Goal: Task Accomplishment & Management: Use online tool/utility

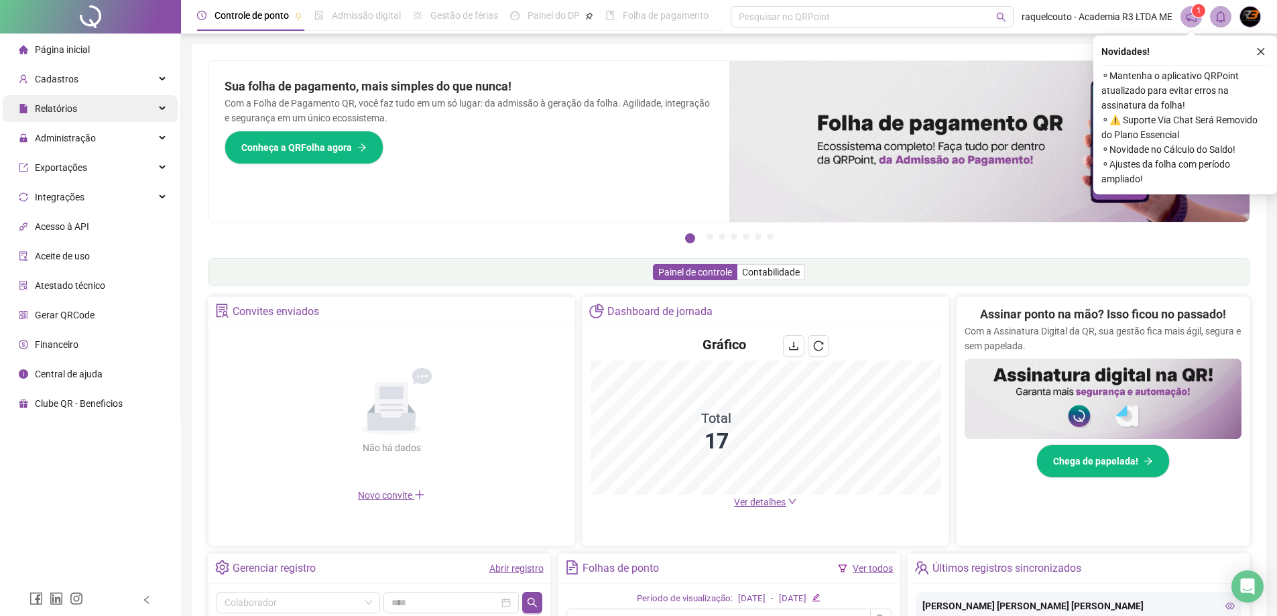
click at [94, 110] on div "Relatórios" at bounding box center [90, 108] width 175 height 27
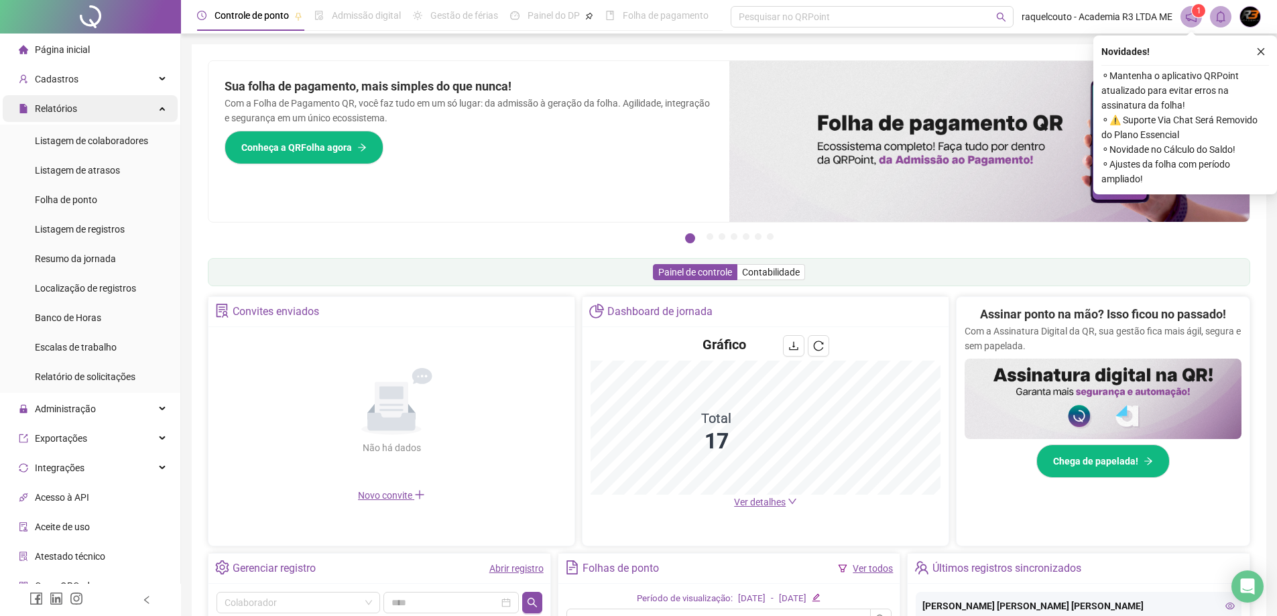
click at [125, 107] on div "Relatórios" at bounding box center [90, 108] width 175 height 27
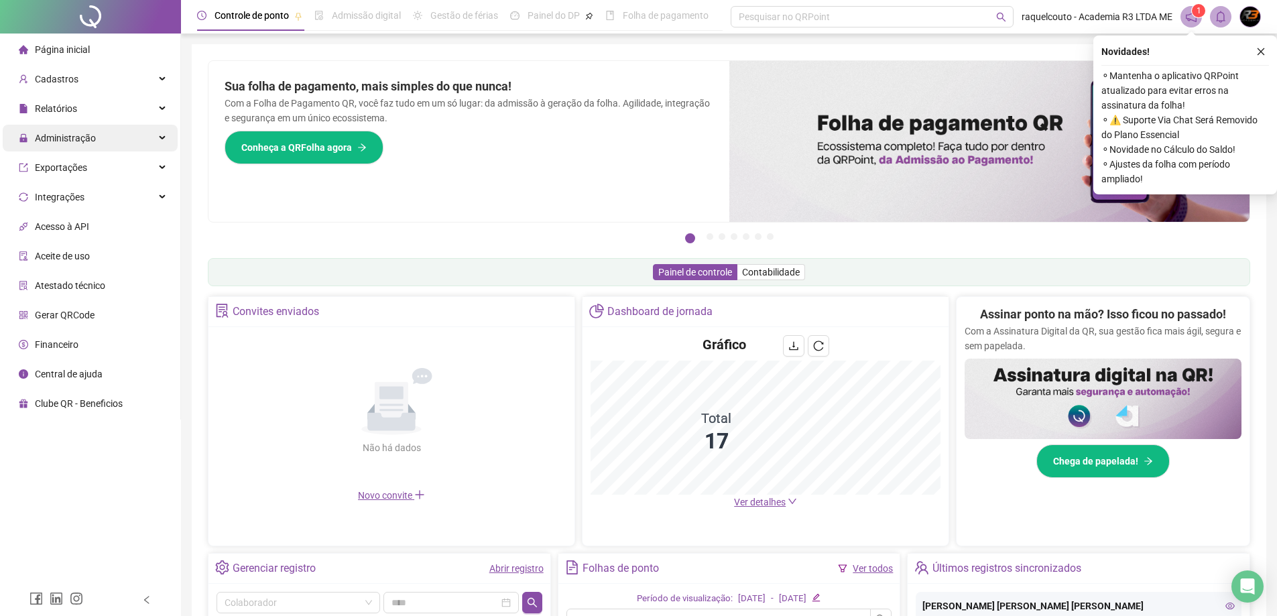
click at [119, 145] on div "Administração" at bounding box center [90, 138] width 175 height 27
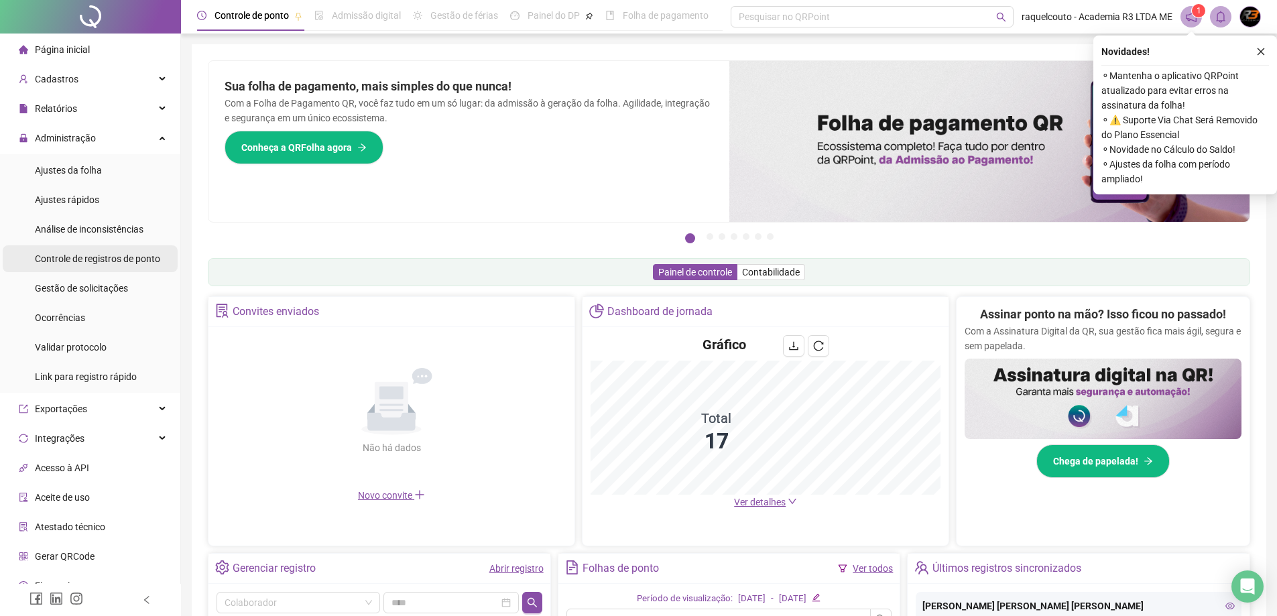
click at [121, 250] on div "Controle de registros de ponto" at bounding box center [97, 258] width 125 height 27
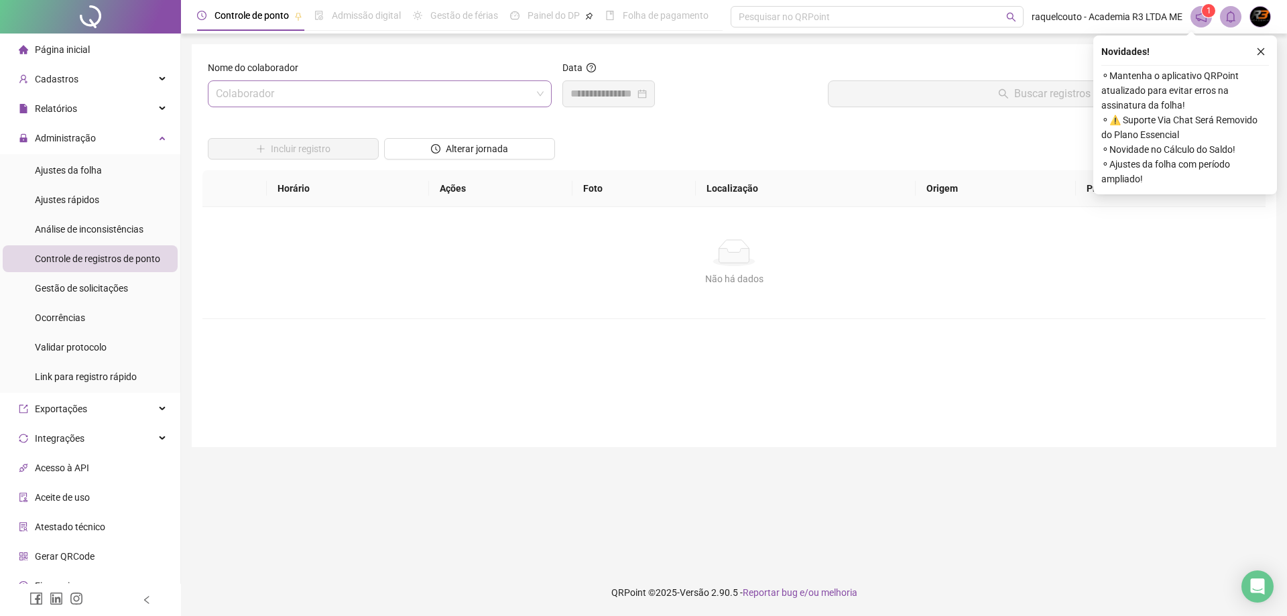
click at [342, 103] on input "search" at bounding box center [374, 93] width 316 height 25
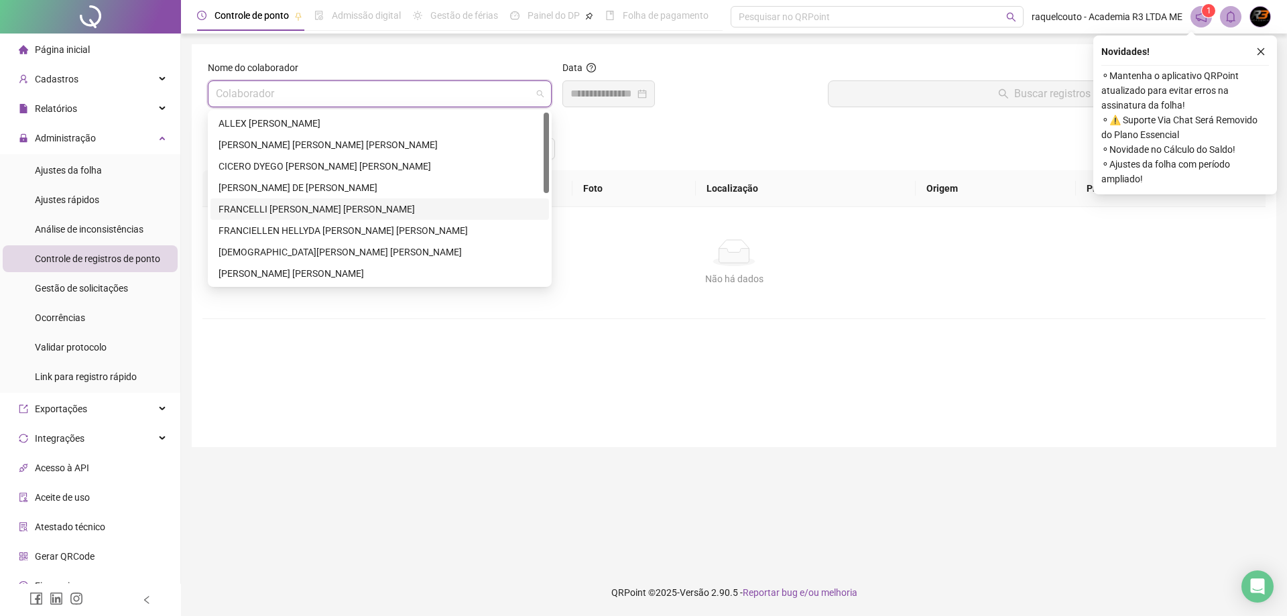
click at [356, 206] on div "FRANCELLI EVLIN DE SOUZA OLIVEIRA" at bounding box center [379, 209] width 322 height 15
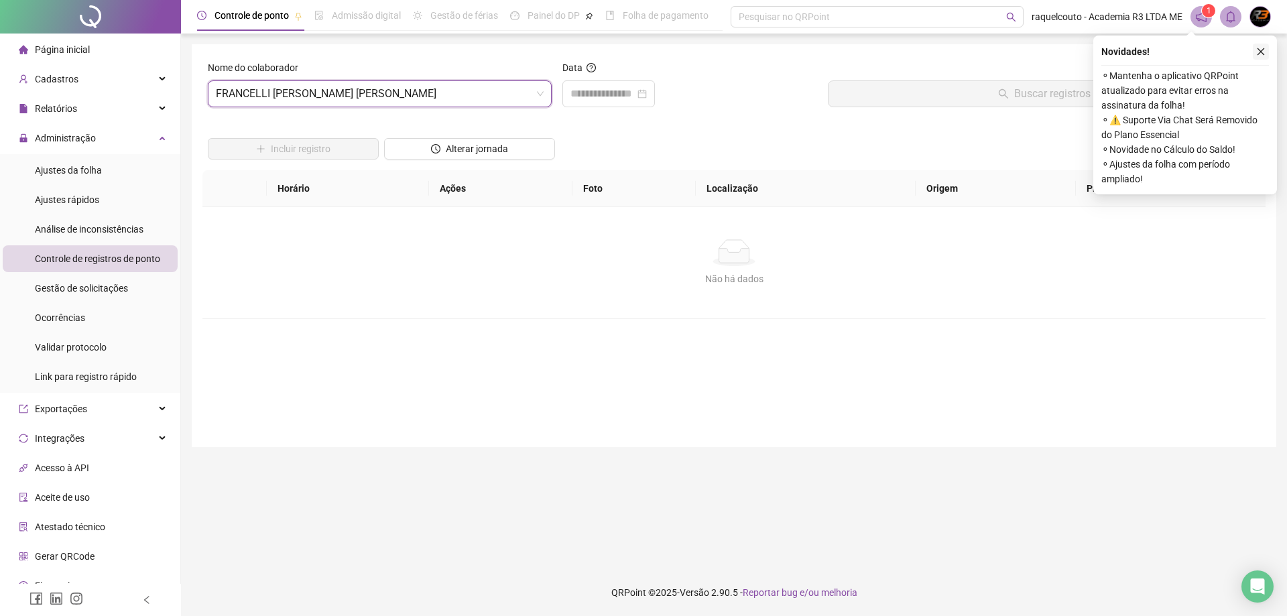
click at [1267, 45] on button "button" at bounding box center [1260, 52] width 16 height 16
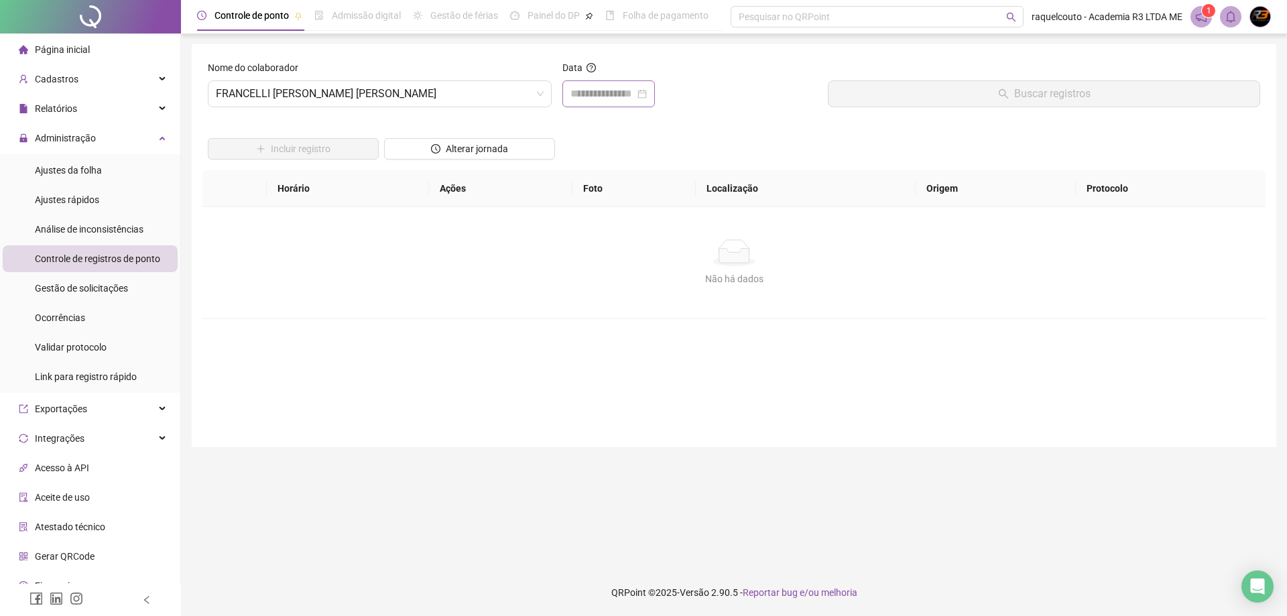
click at [603, 105] on div at bounding box center [608, 93] width 92 height 27
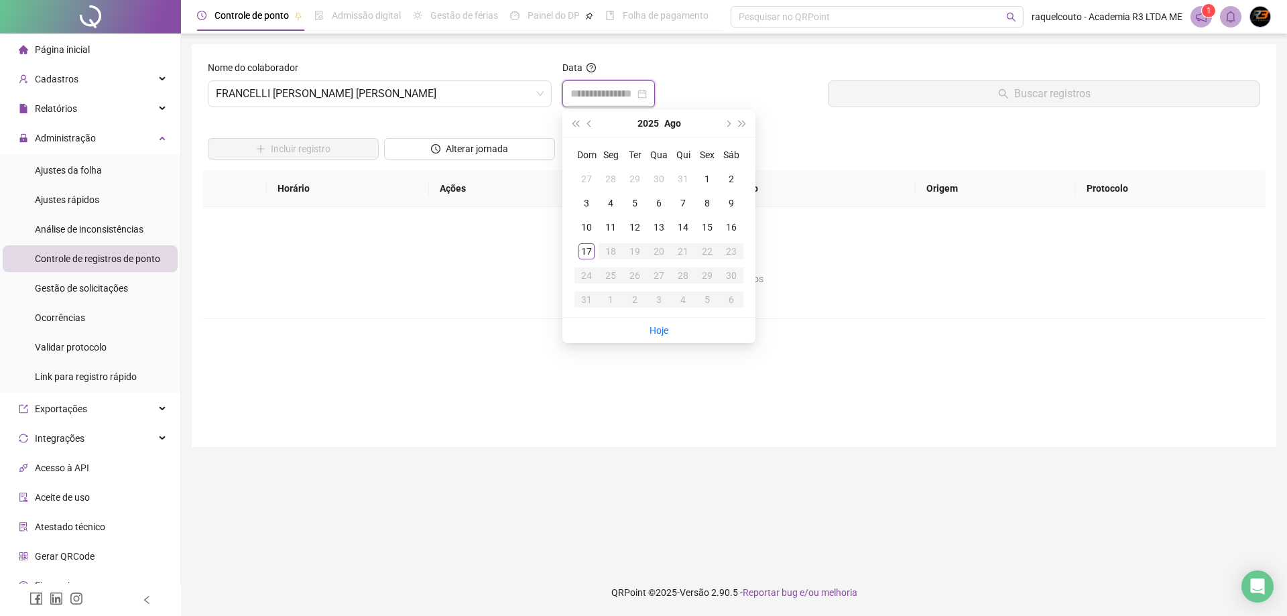
click at [635, 91] on input at bounding box center [602, 94] width 64 height 16
type input "**********"
click at [710, 180] on div "1" at bounding box center [707, 179] width 16 height 16
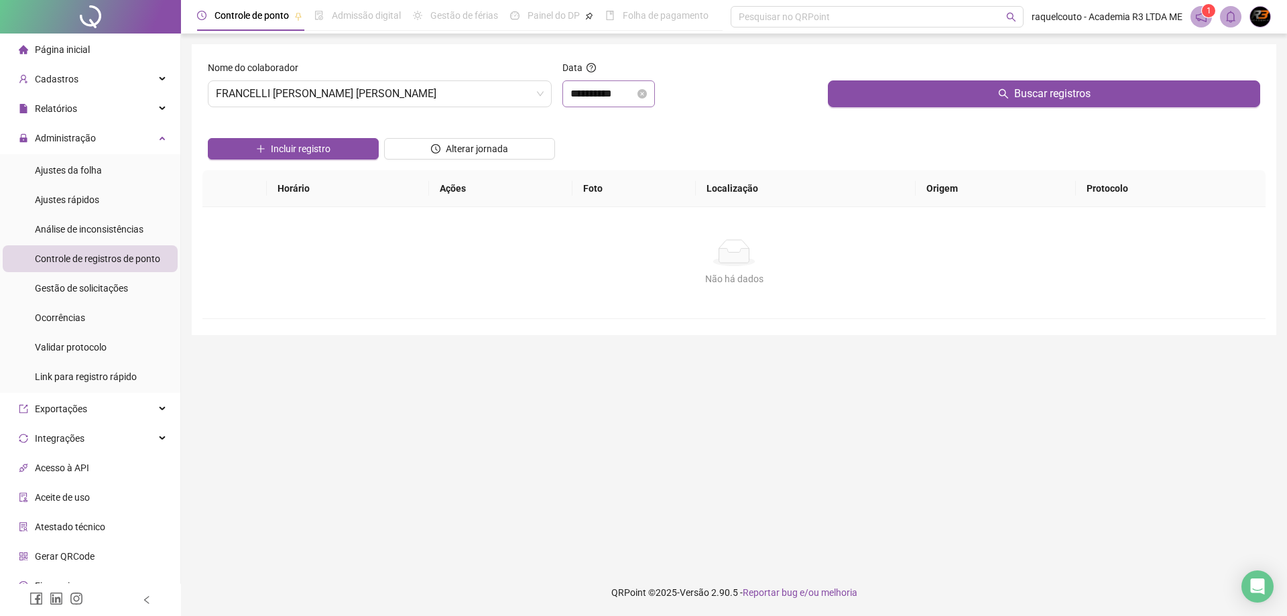
click at [647, 87] on div "**********" at bounding box center [608, 94] width 76 height 16
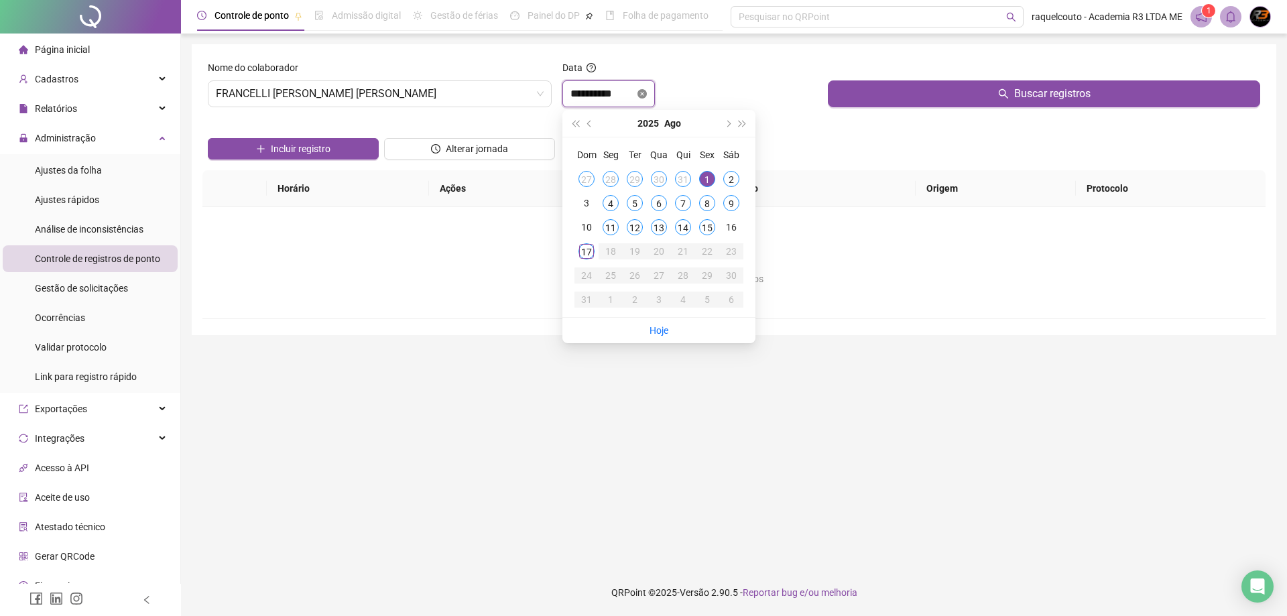
click at [647, 95] on icon "close-circle" at bounding box center [641, 93] width 9 height 9
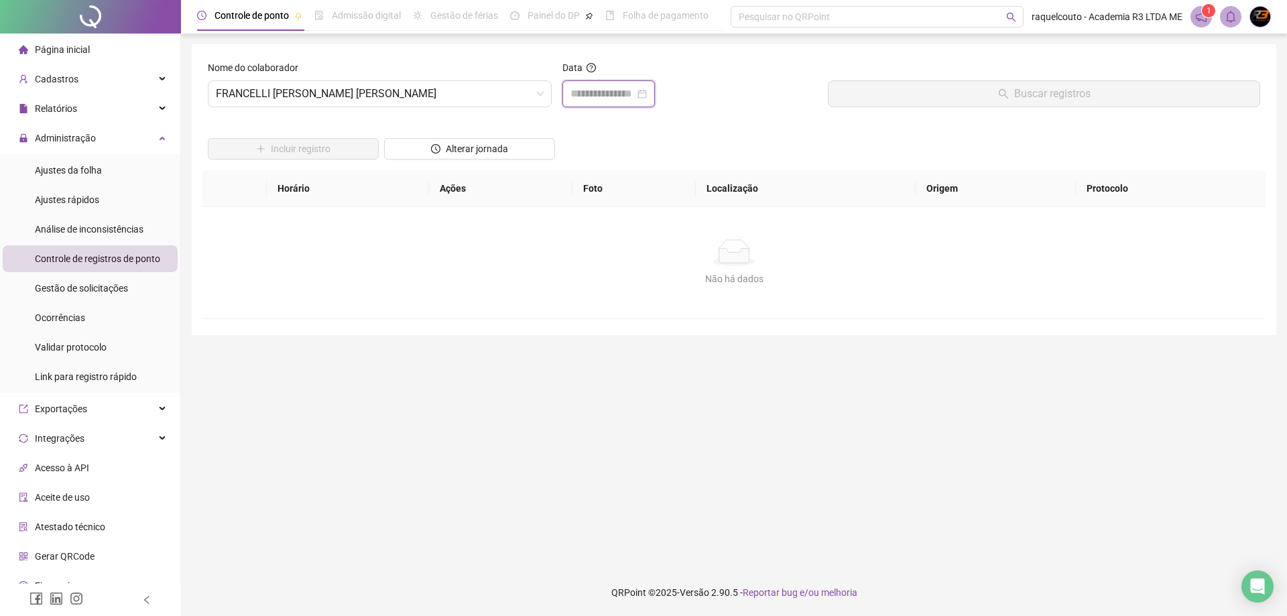
click at [647, 87] on div at bounding box center [608, 94] width 76 height 16
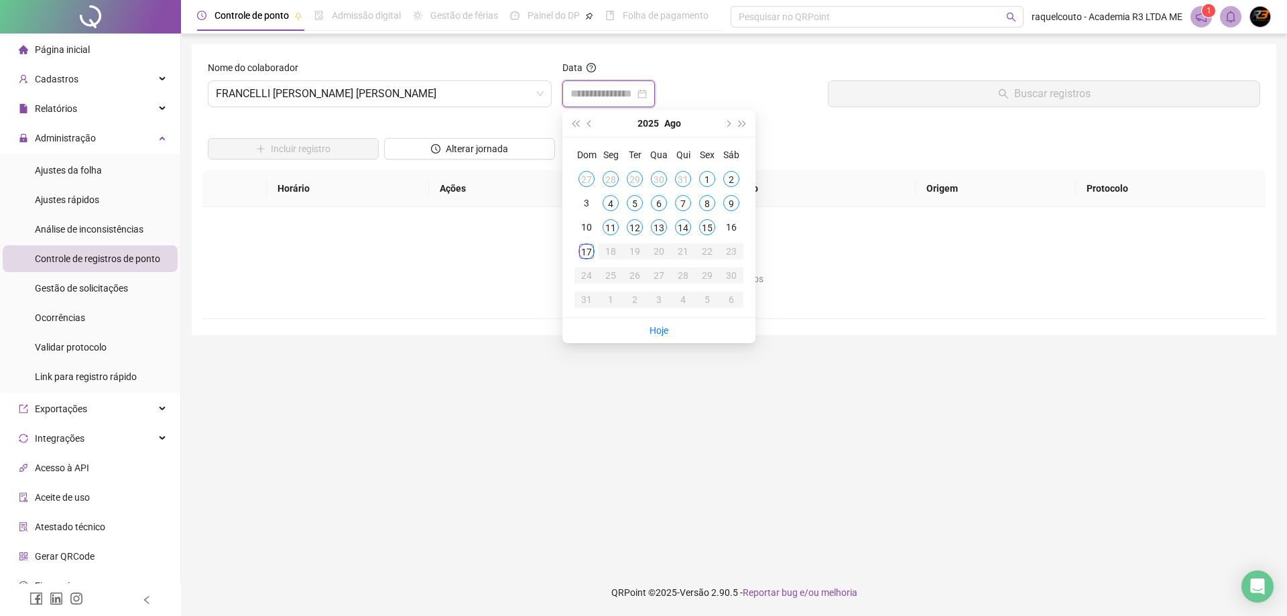
click at [647, 100] on div at bounding box center [608, 94] width 76 height 16
click at [485, 141] on button "Alterar jornada" at bounding box center [469, 148] width 171 height 21
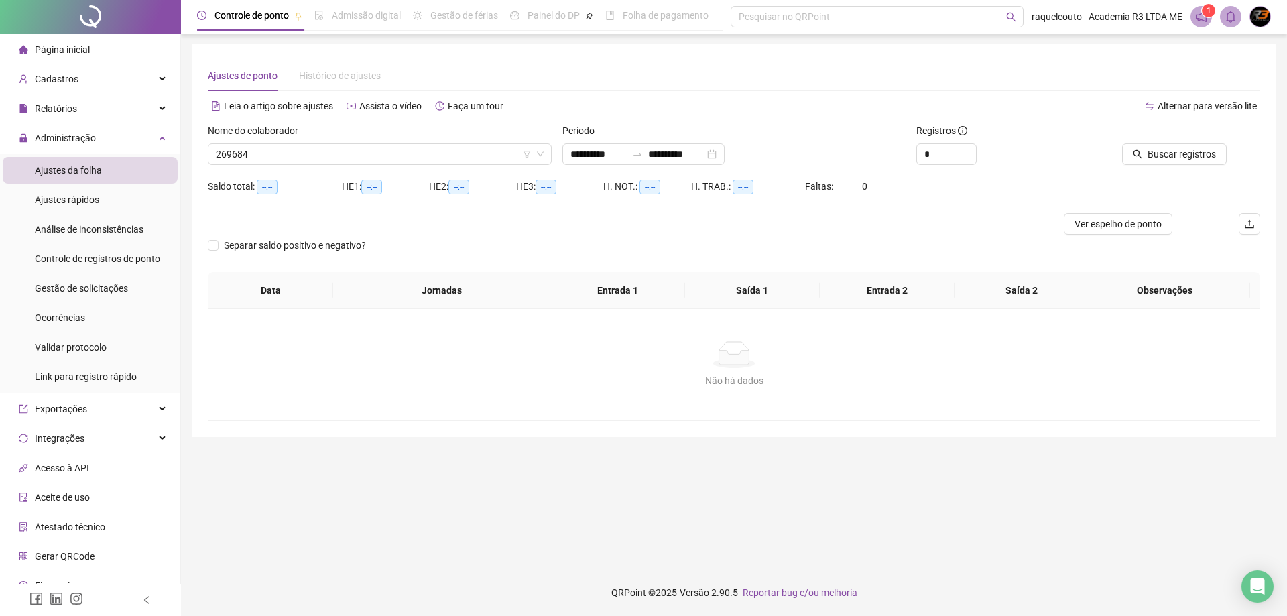
type input "**********"
click at [1152, 147] on span "Buscar registros" at bounding box center [1181, 154] width 68 height 15
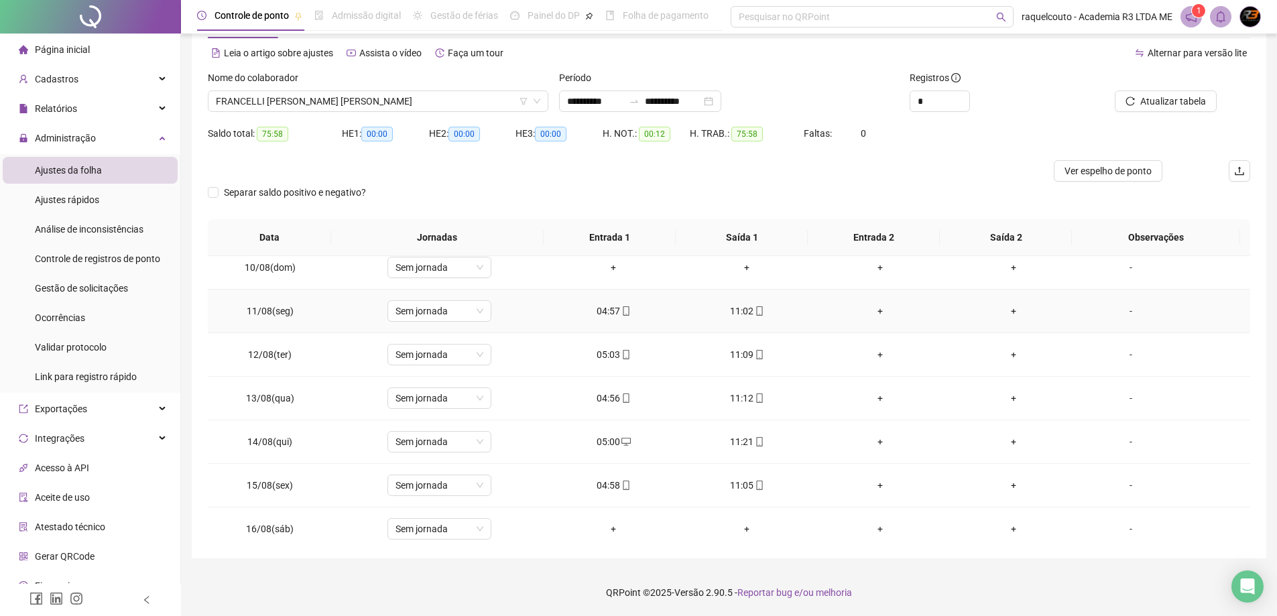
scroll to position [411, 0]
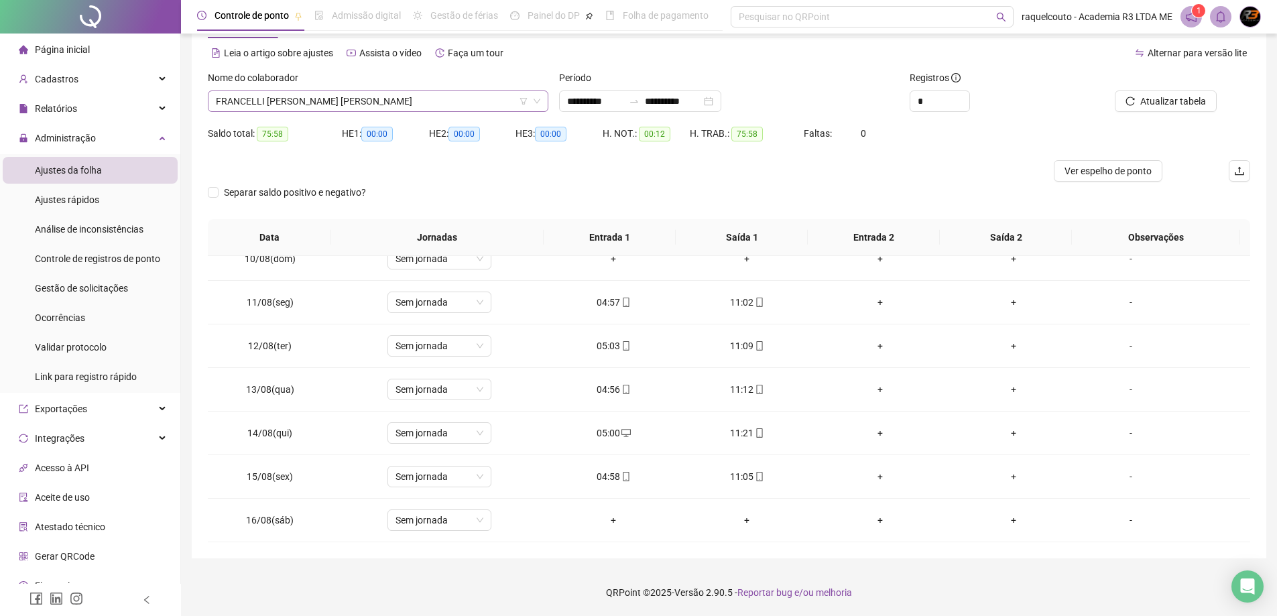
click at [457, 98] on span "FRANCELLI EVLIN DE SOUZA OLIVEIRA" at bounding box center [378, 101] width 324 height 20
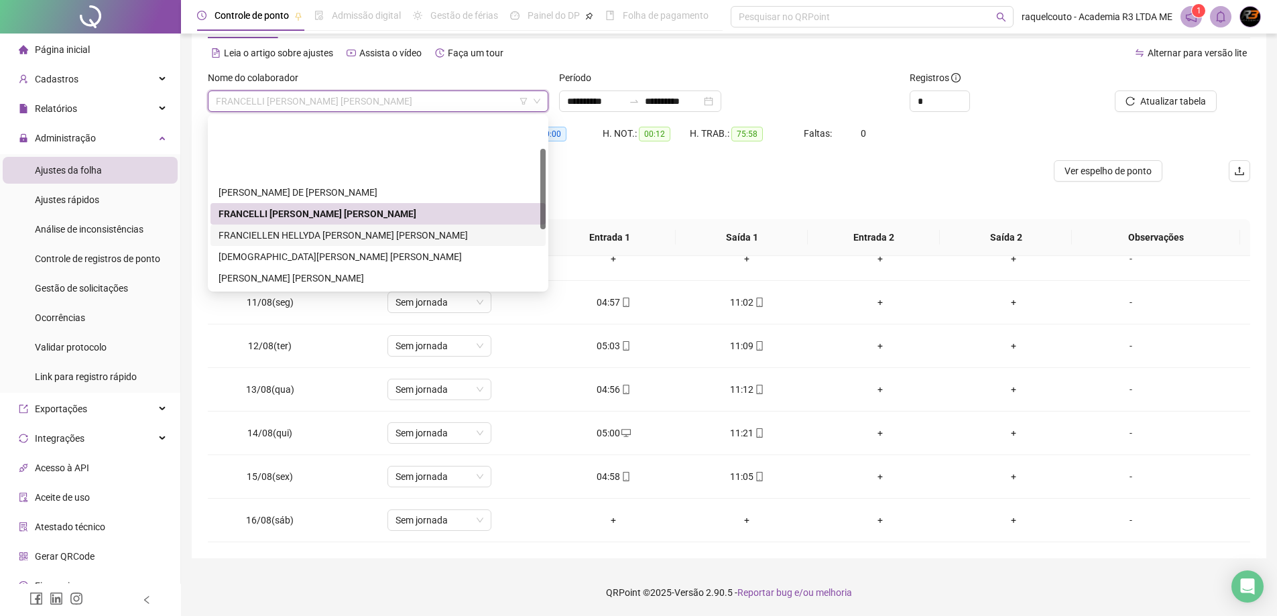
scroll to position [67, 0]
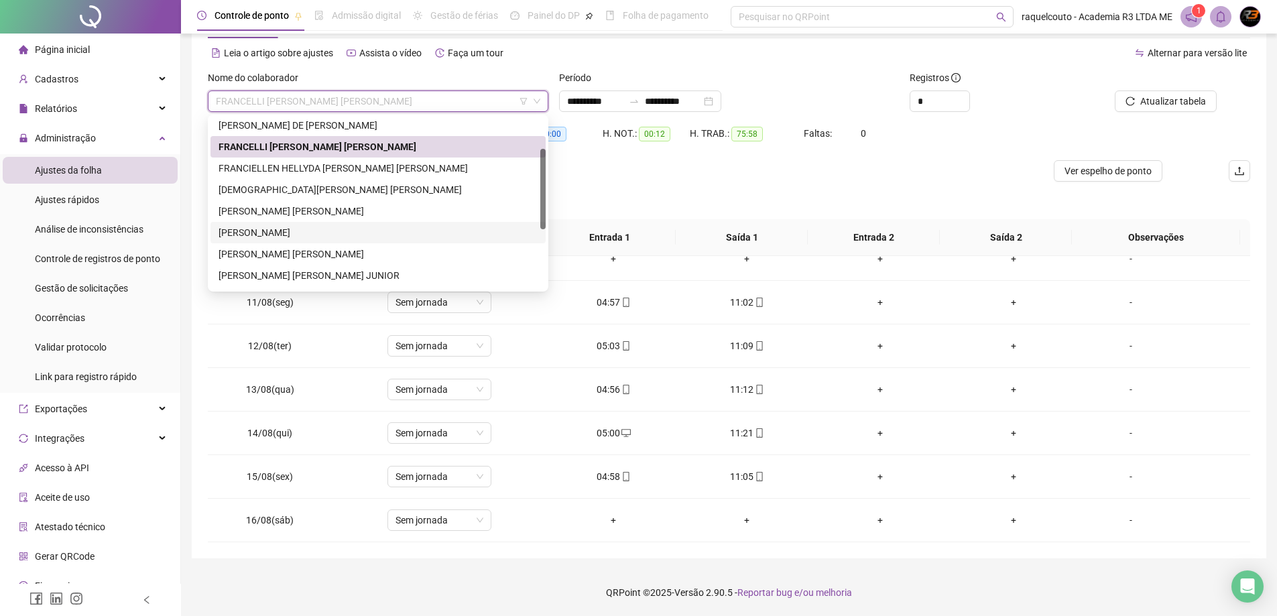
click at [363, 237] on div "GABRIELY FERREIRA DE MEDEIROS" at bounding box center [377, 232] width 319 height 15
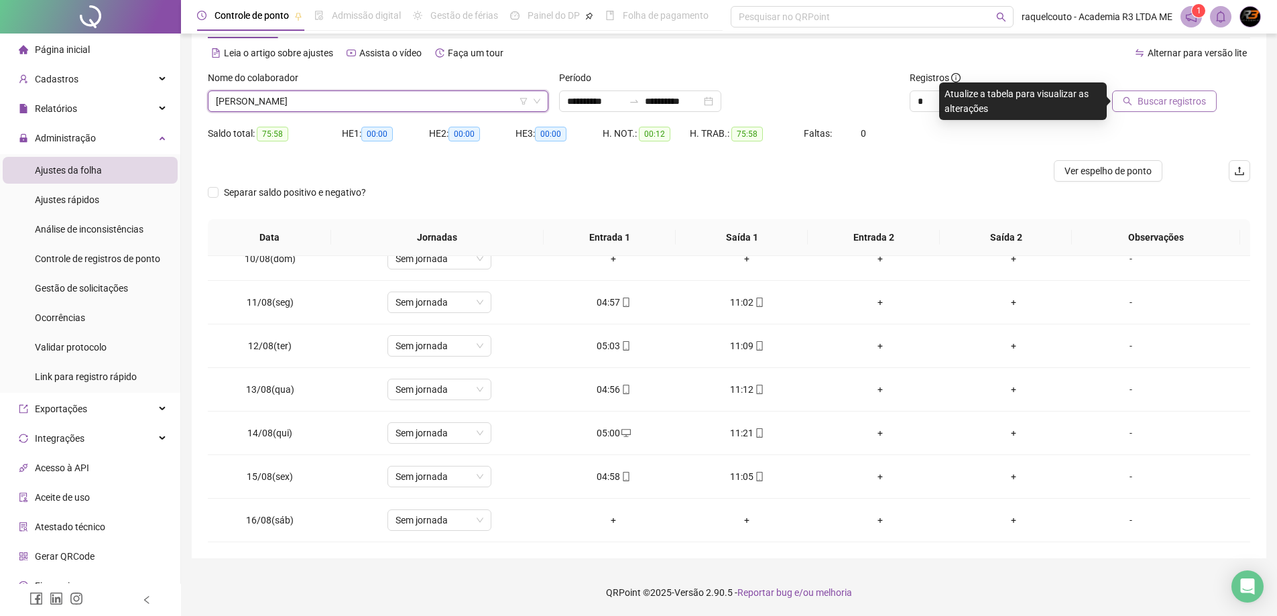
click at [1167, 107] on span "Buscar registros" at bounding box center [1171, 101] width 68 height 15
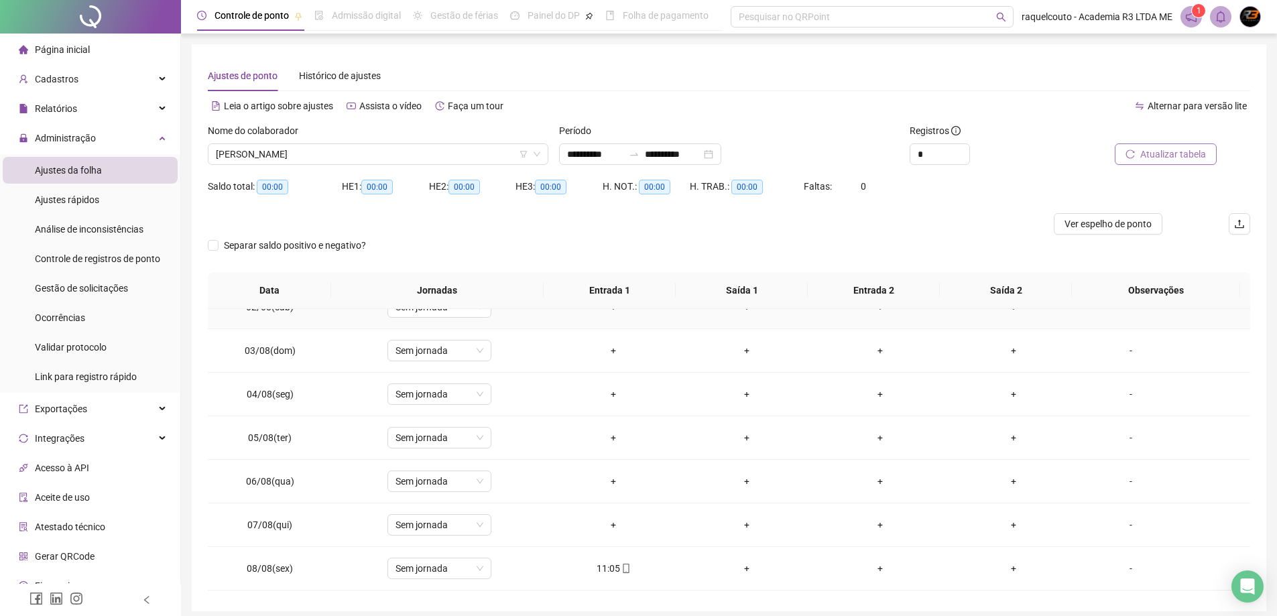
scroll to position [0, 0]
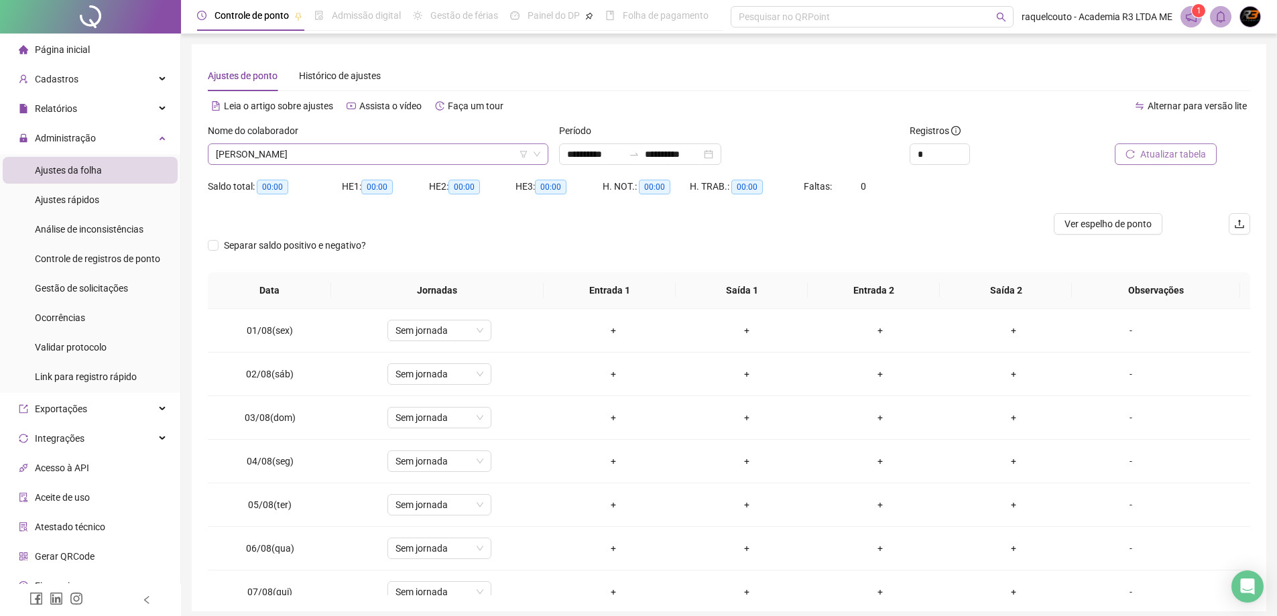
click at [535, 151] on icon "down" at bounding box center [537, 154] width 8 height 8
click at [500, 149] on span "GABRIELY FERREIRA DE MEDEIROS" at bounding box center [378, 154] width 324 height 20
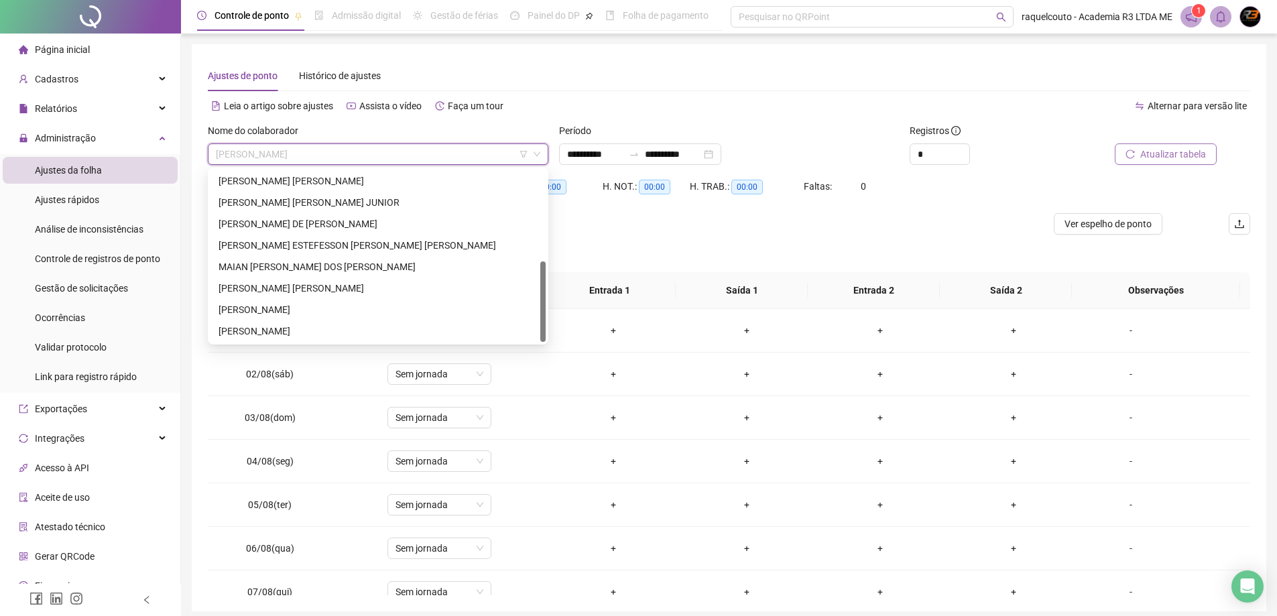
scroll to position [126, 0]
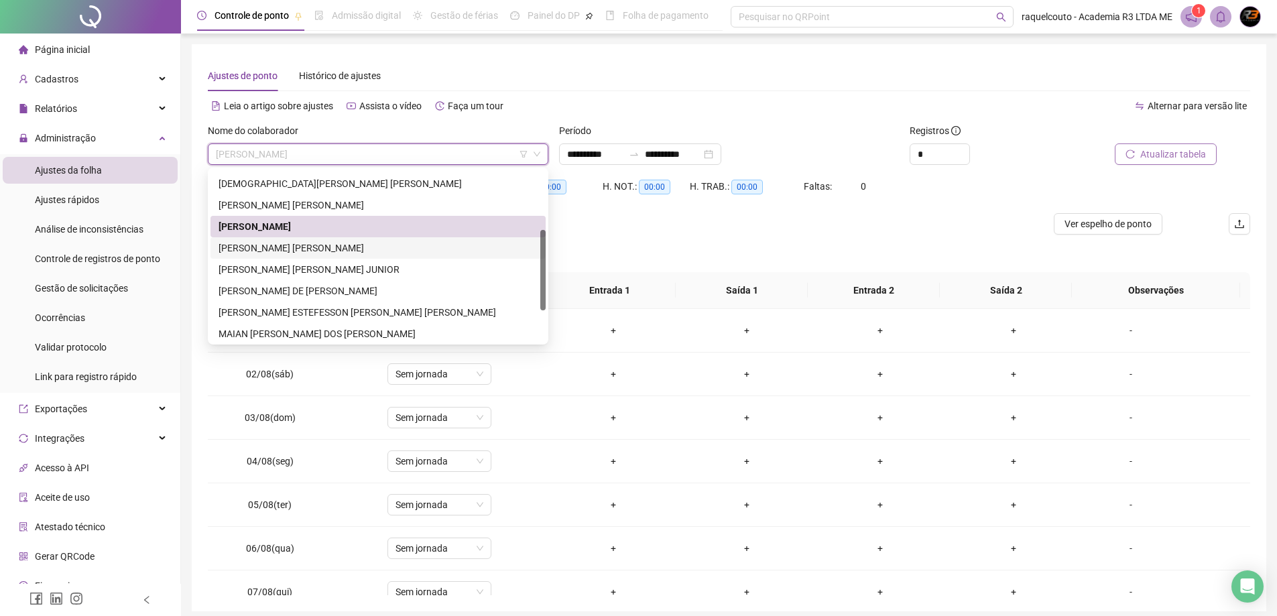
click at [383, 249] on div "JOÃO HENRIQUE DA SILVA GOMES" at bounding box center [377, 248] width 319 height 15
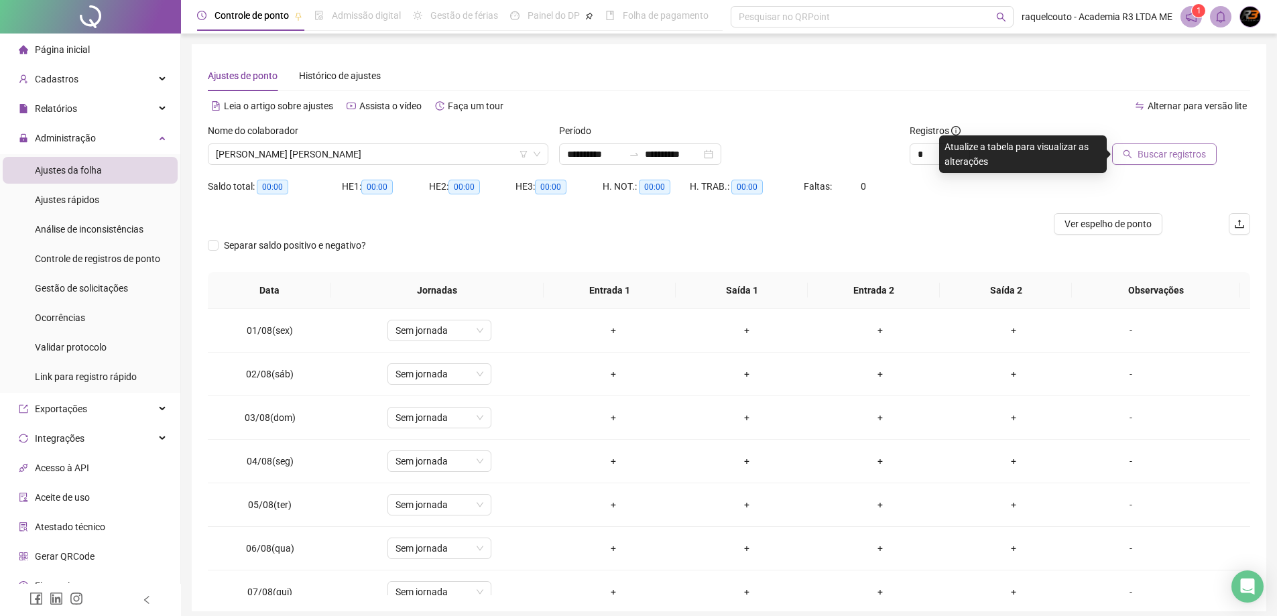
click at [1128, 164] on button "Buscar registros" at bounding box center [1164, 153] width 105 height 21
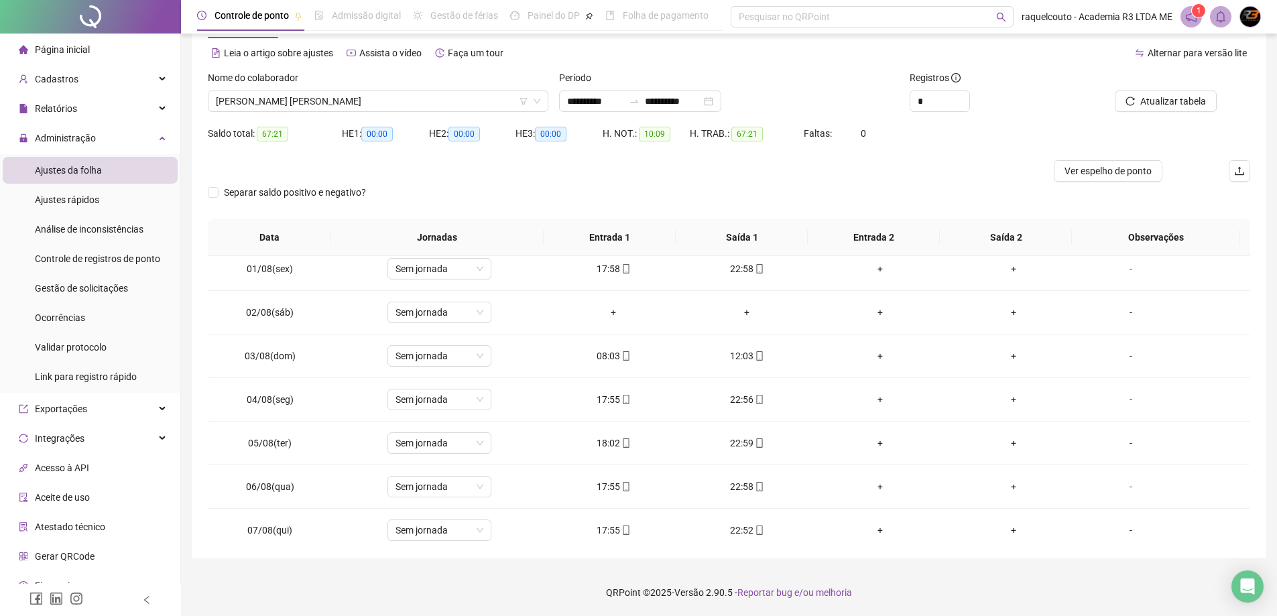
scroll to position [0, 0]
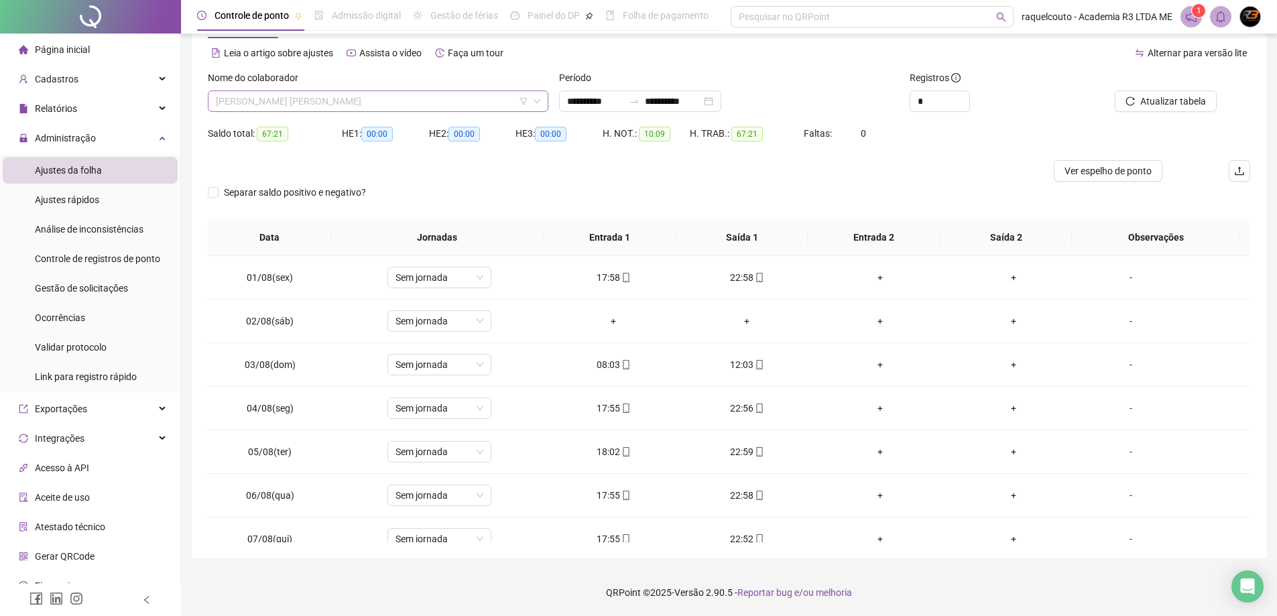
click at [456, 92] on span "JOÃO HENRIQUE DA SILVA GOMES" at bounding box center [378, 101] width 324 height 20
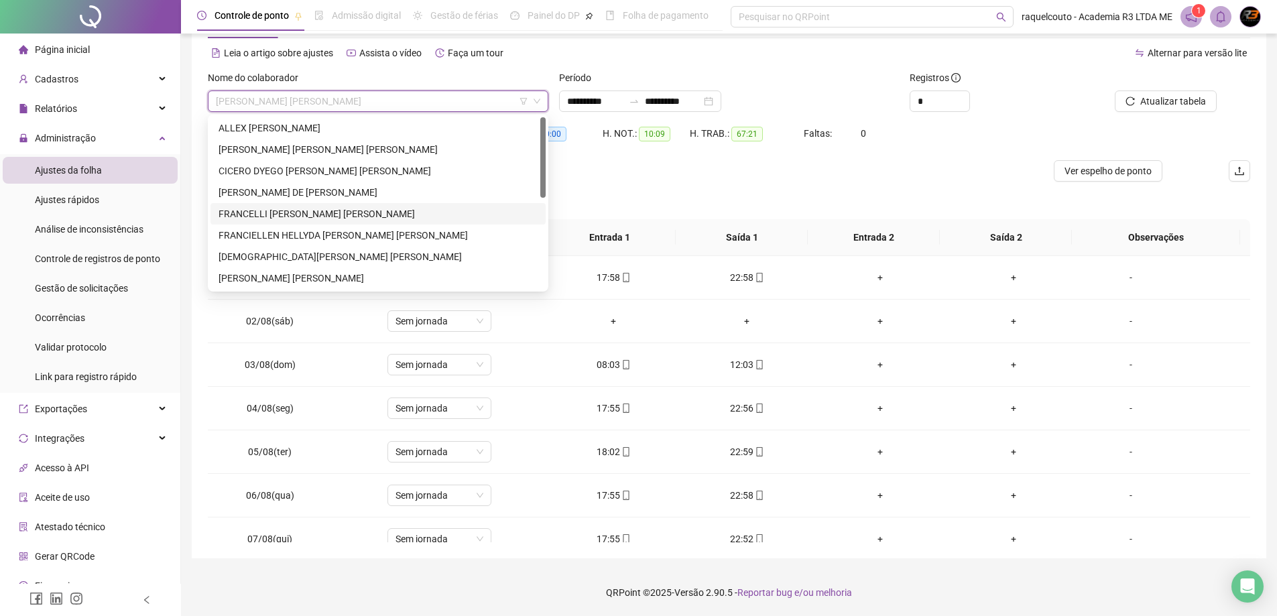
click at [407, 213] on div "FRANCELLI EVLIN DE SOUZA OLIVEIRA" at bounding box center [377, 213] width 319 height 15
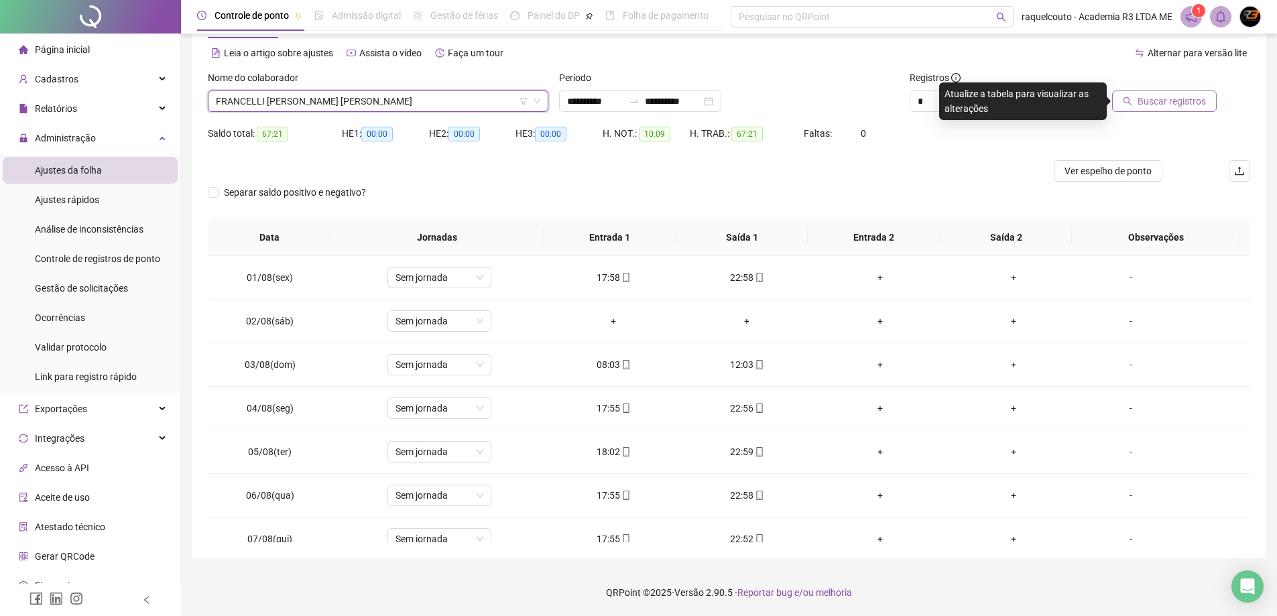
click at [1182, 103] on span "Buscar registros" at bounding box center [1171, 101] width 68 height 15
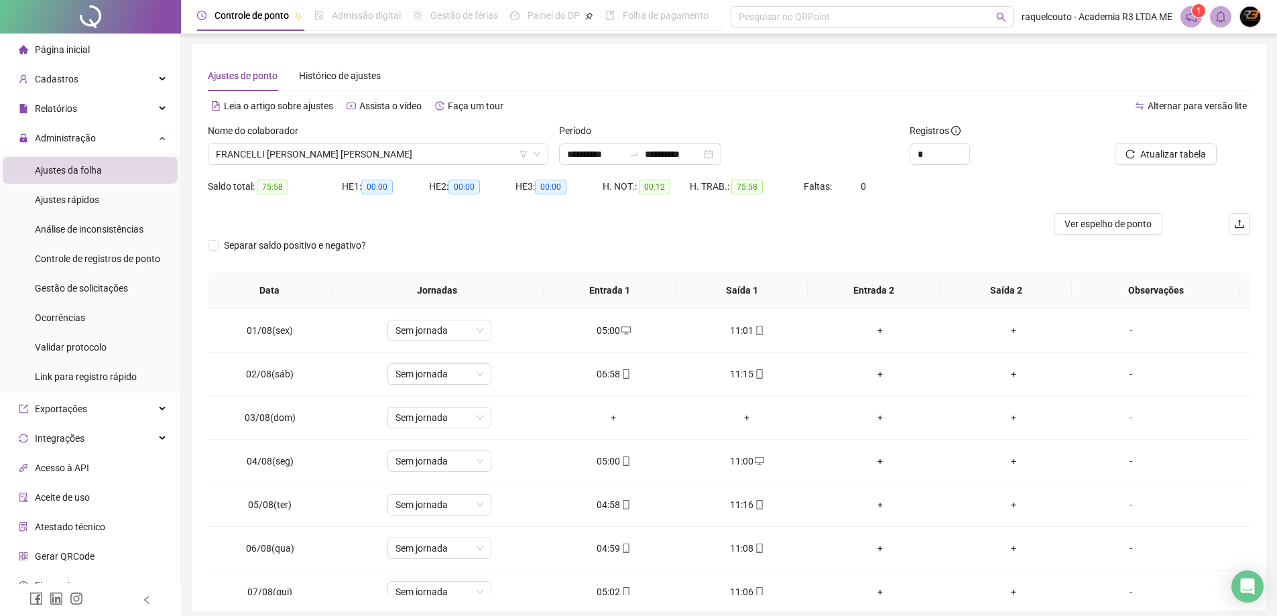
scroll to position [53, 0]
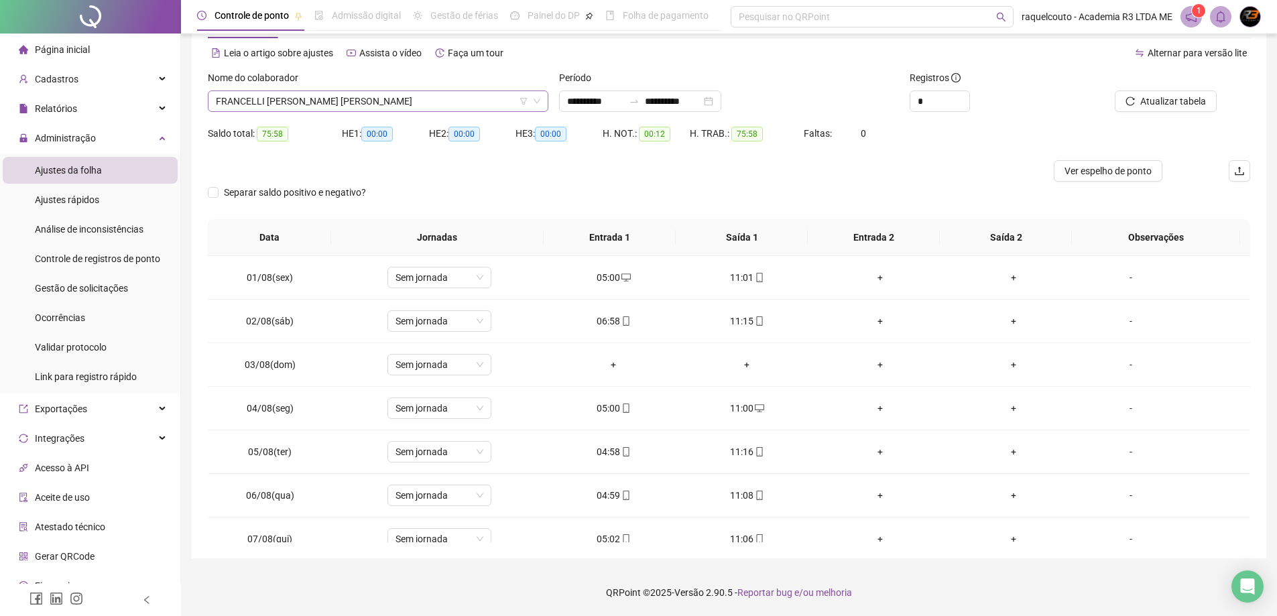
click at [537, 102] on icon "down" at bounding box center [536, 101] width 7 height 5
click at [463, 84] on div "Nome do colaborador" at bounding box center [378, 80] width 340 height 20
drag, startPoint x: 466, startPoint y: 96, endPoint x: 478, endPoint y: 97, distance: 12.1
click at [466, 96] on span "FRANCELLI EVLIN DE SOUZA OLIVEIRA" at bounding box center [378, 101] width 324 height 20
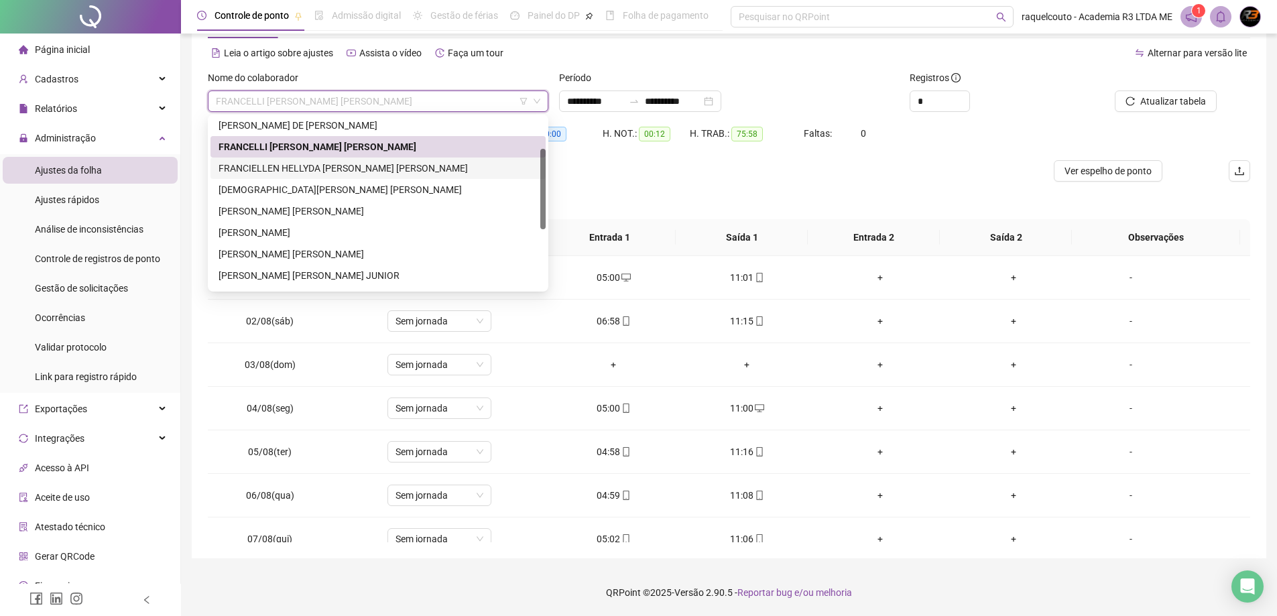
scroll to position [134, 0]
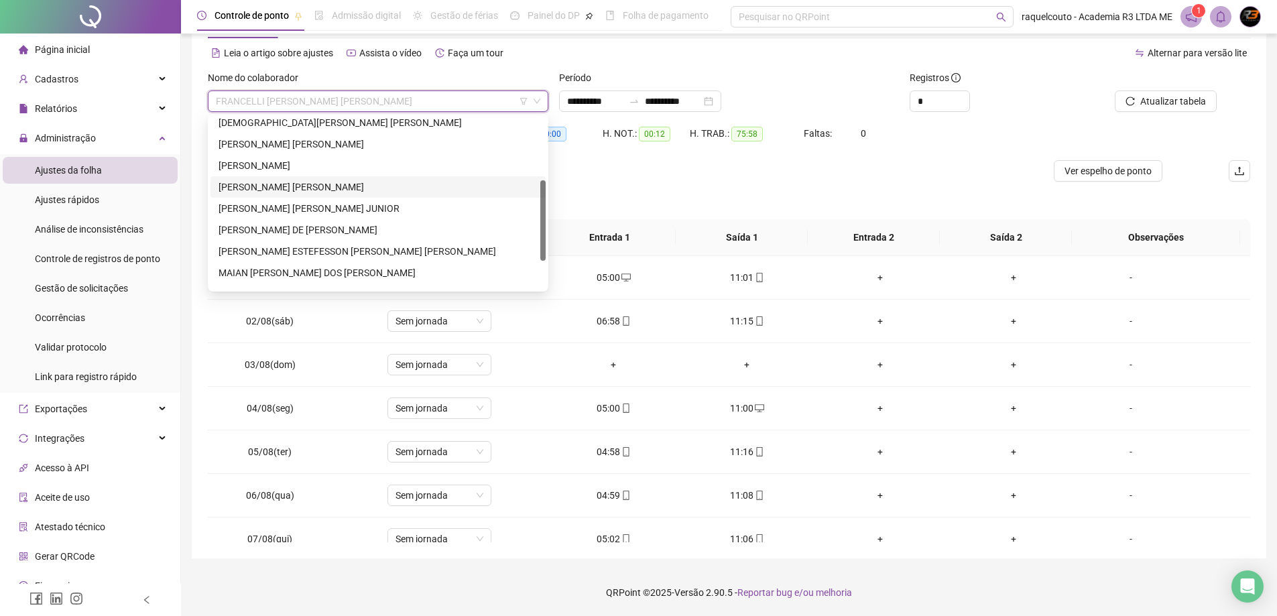
click at [372, 189] on div "JOÃO HENRIQUE DA SILVA GOMES" at bounding box center [377, 187] width 319 height 15
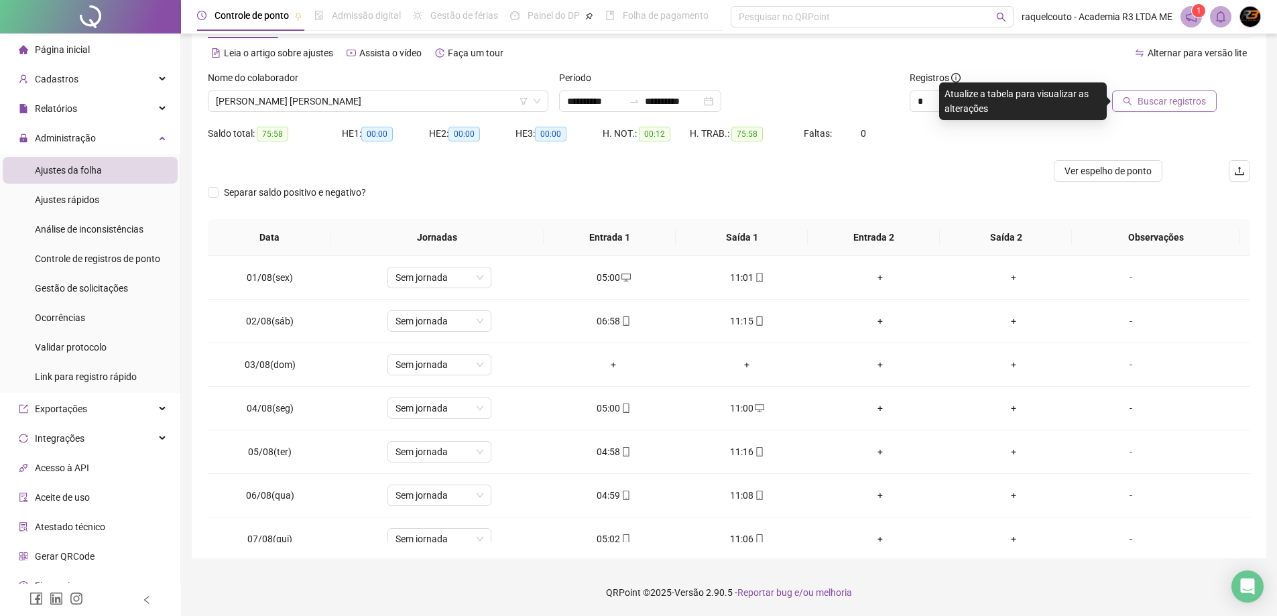
click at [1144, 102] on span "Buscar registros" at bounding box center [1171, 101] width 68 height 15
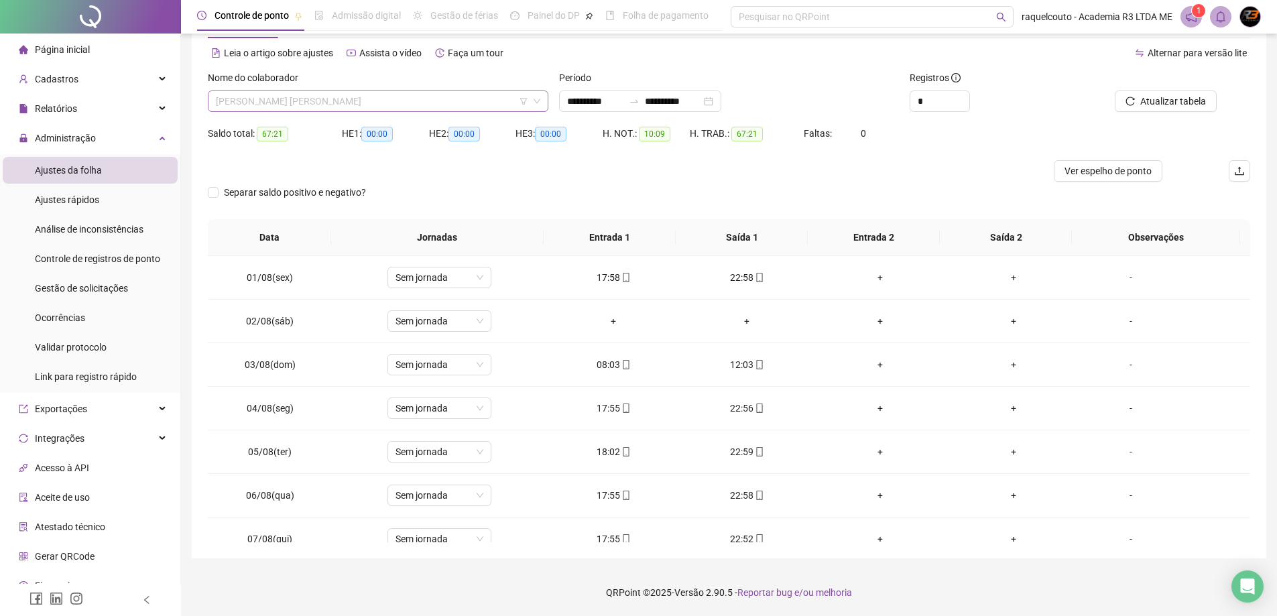
click at [462, 101] on span "JOÃO HENRIQUE DA SILVA GOMES" at bounding box center [378, 101] width 324 height 20
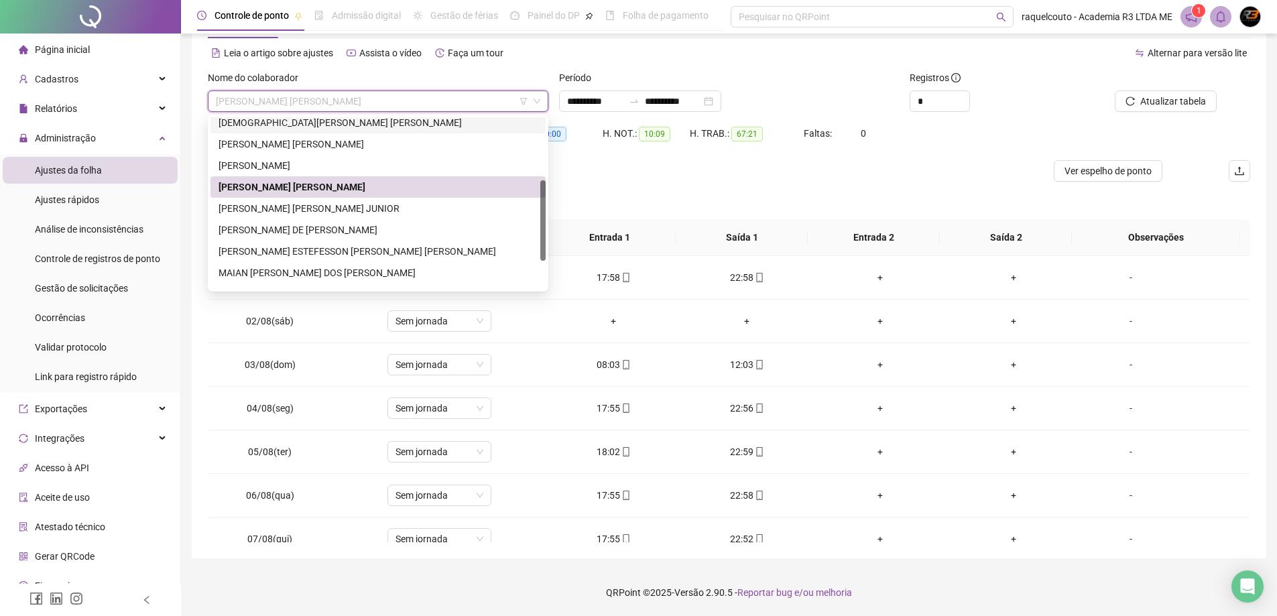
scroll to position [67, 0]
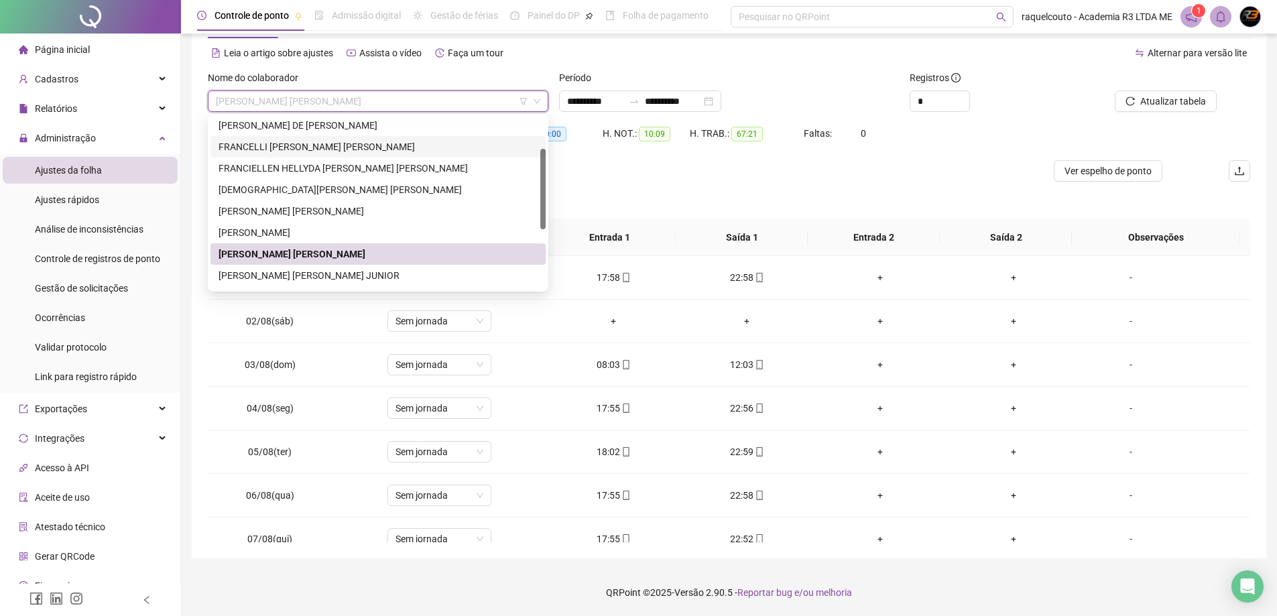
click at [357, 143] on div "FRANCELLI EVLIN DE SOUZA OLIVEIRA" at bounding box center [377, 146] width 319 height 15
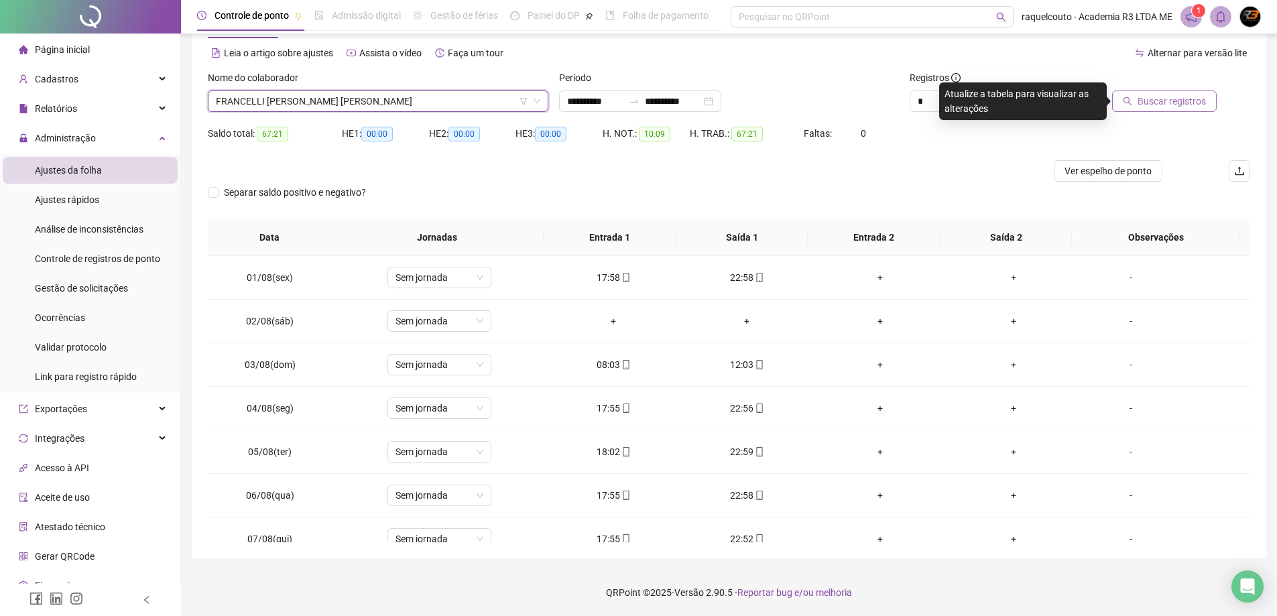
click at [1157, 109] on button "Buscar registros" at bounding box center [1164, 100] width 105 height 21
